Goal: Find specific page/section: Find specific page/section

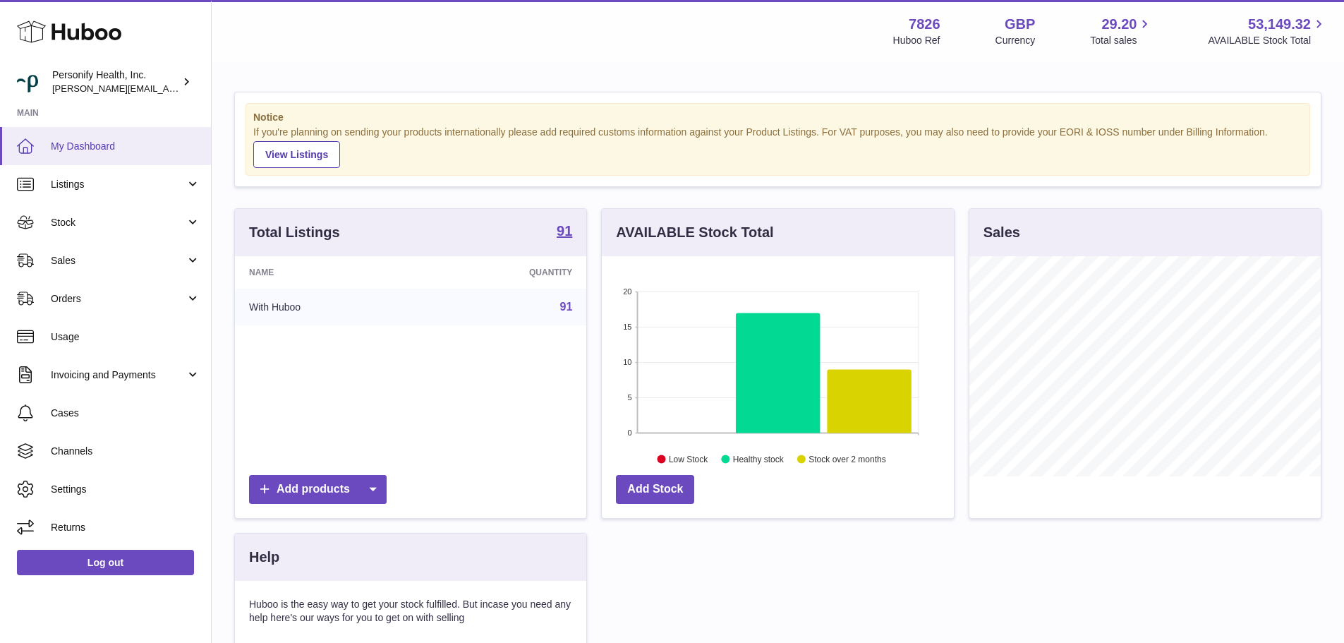
scroll to position [220, 352]
click at [80, 260] on span "Sales" at bounding box center [118, 260] width 135 height 13
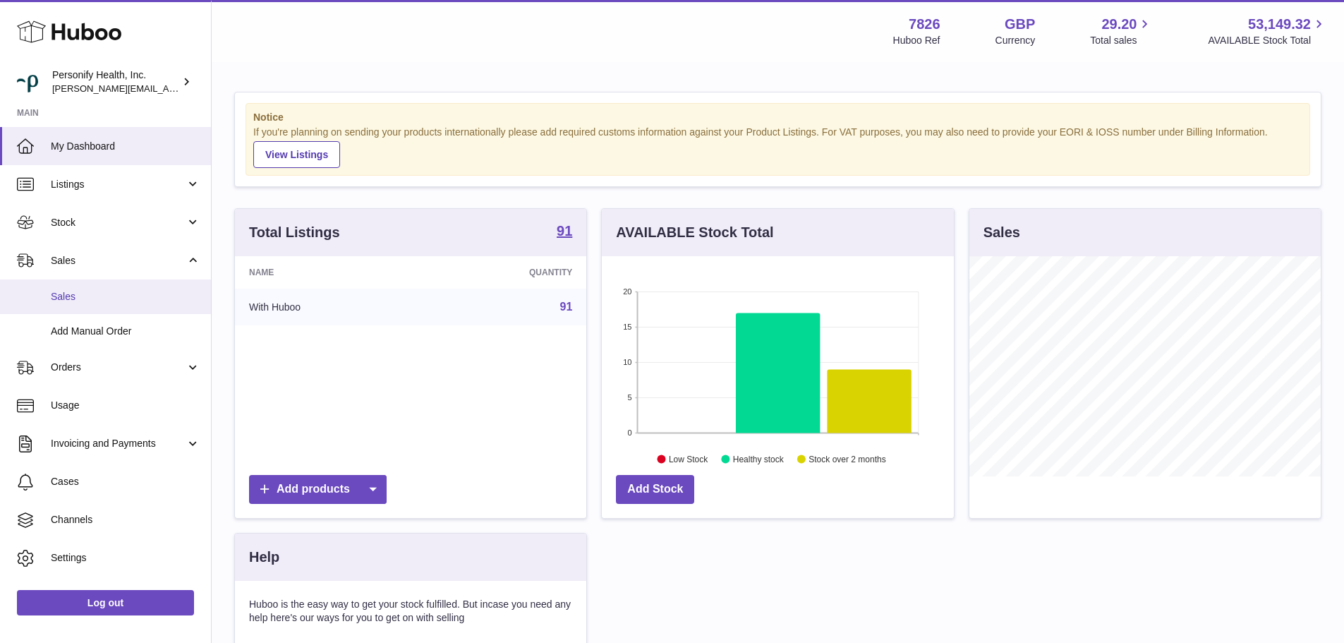
click at [68, 297] on span "Sales" at bounding box center [126, 296] width 150 height 13
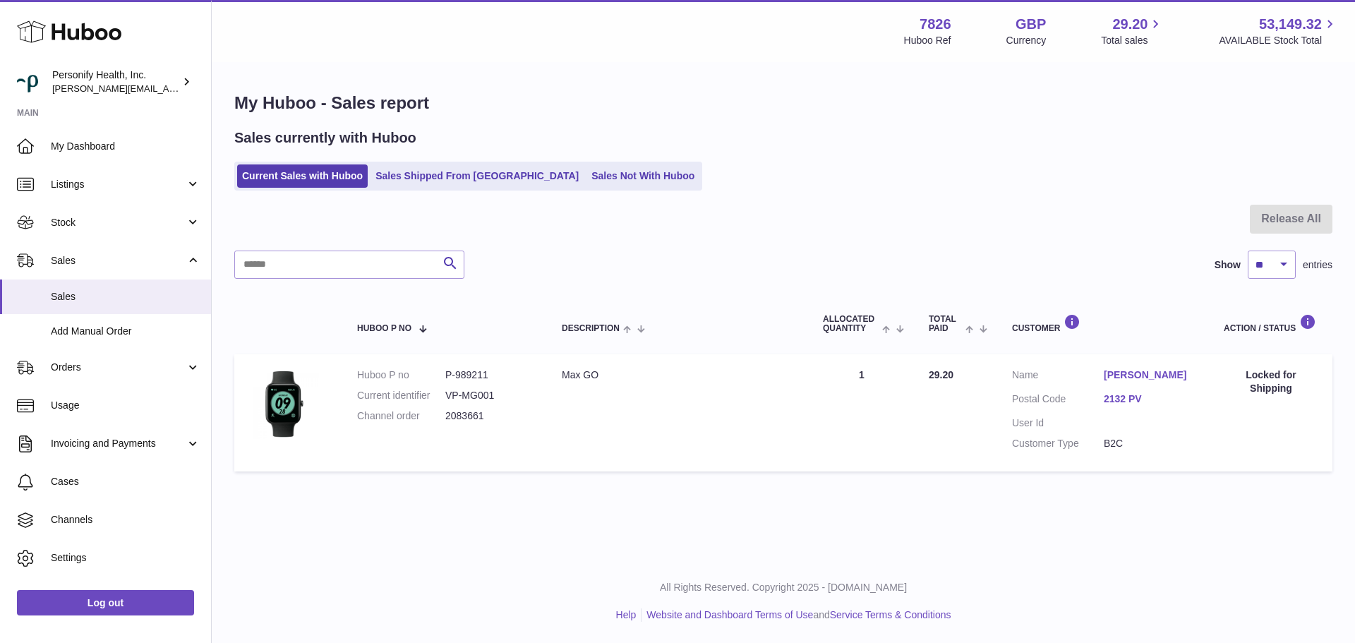
click at [95, 35] on icon at bounding box center [69, 32] width 104 height 28
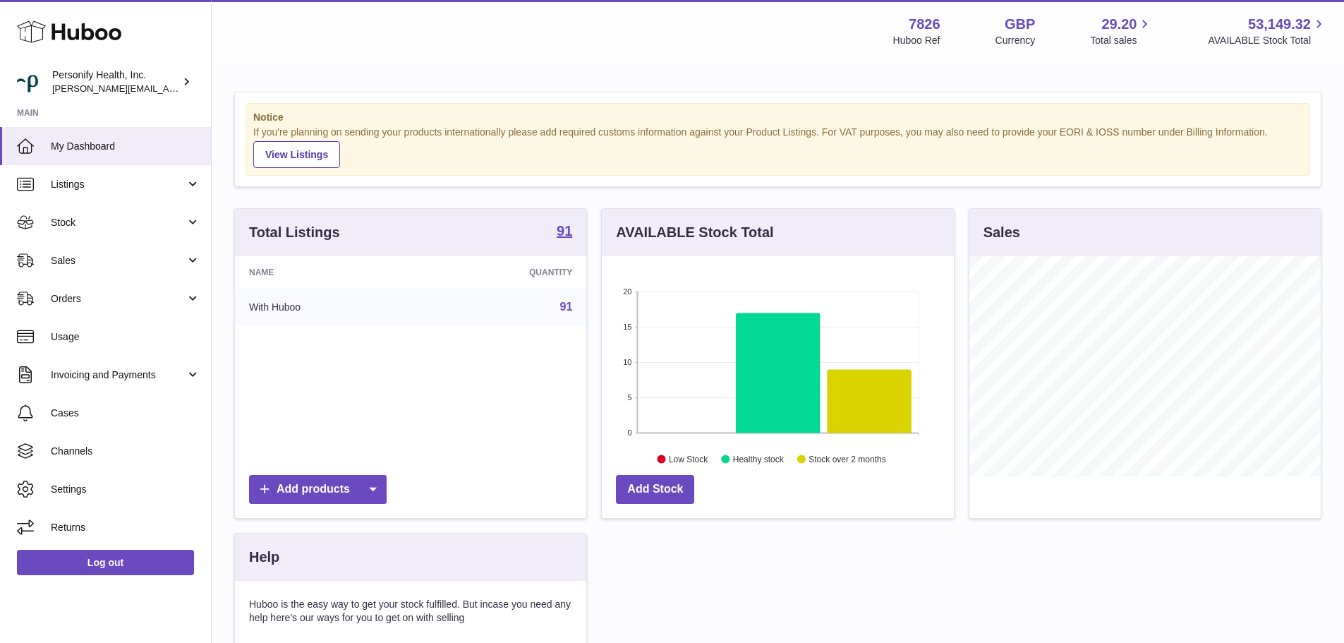
scroll to position [220, 352]
